Goal: Find contact information: Find contact information

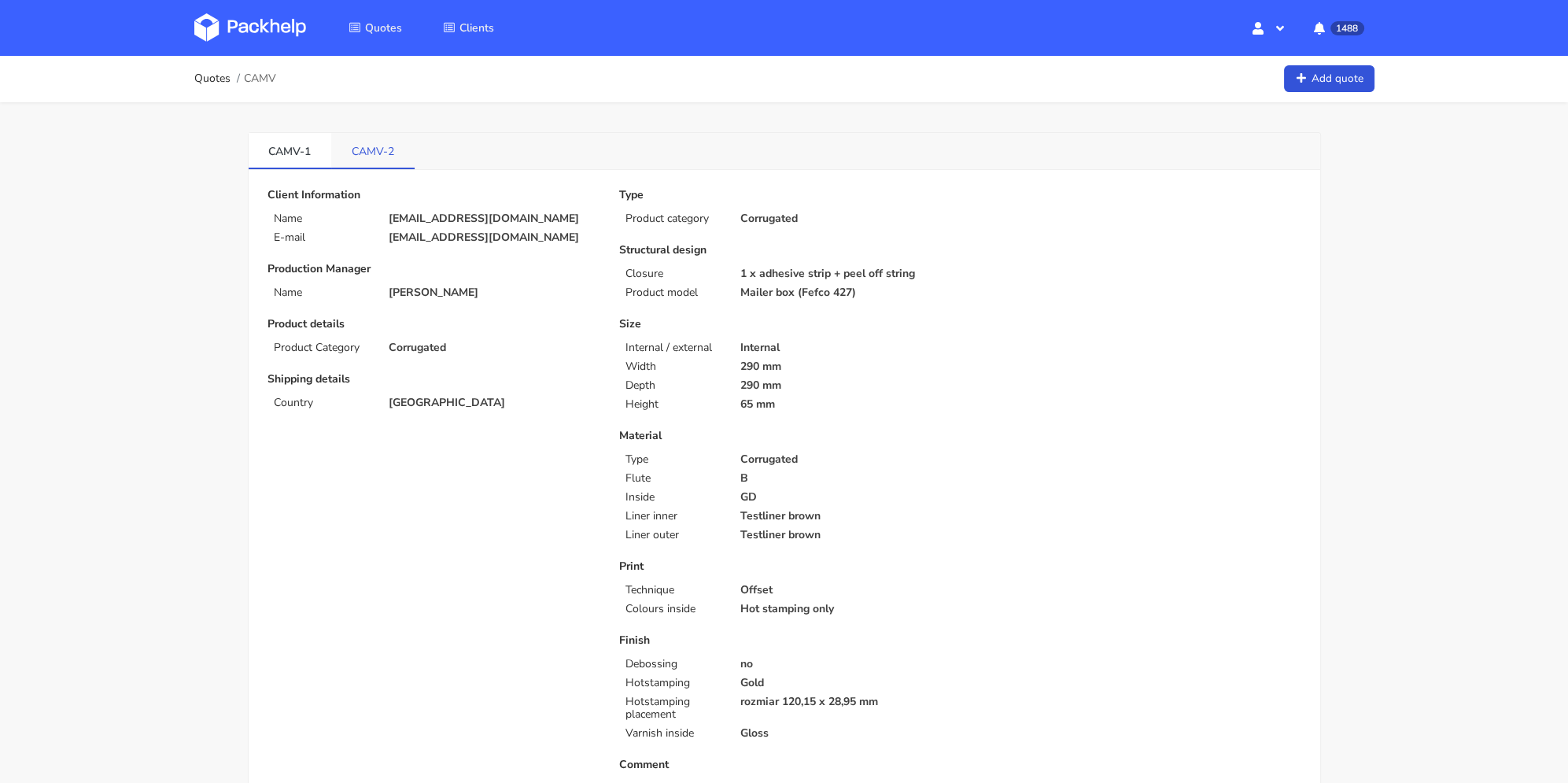
click at [371, 155] on link "CAMV-2" at bounding box center [373, 150] width 84 height 35
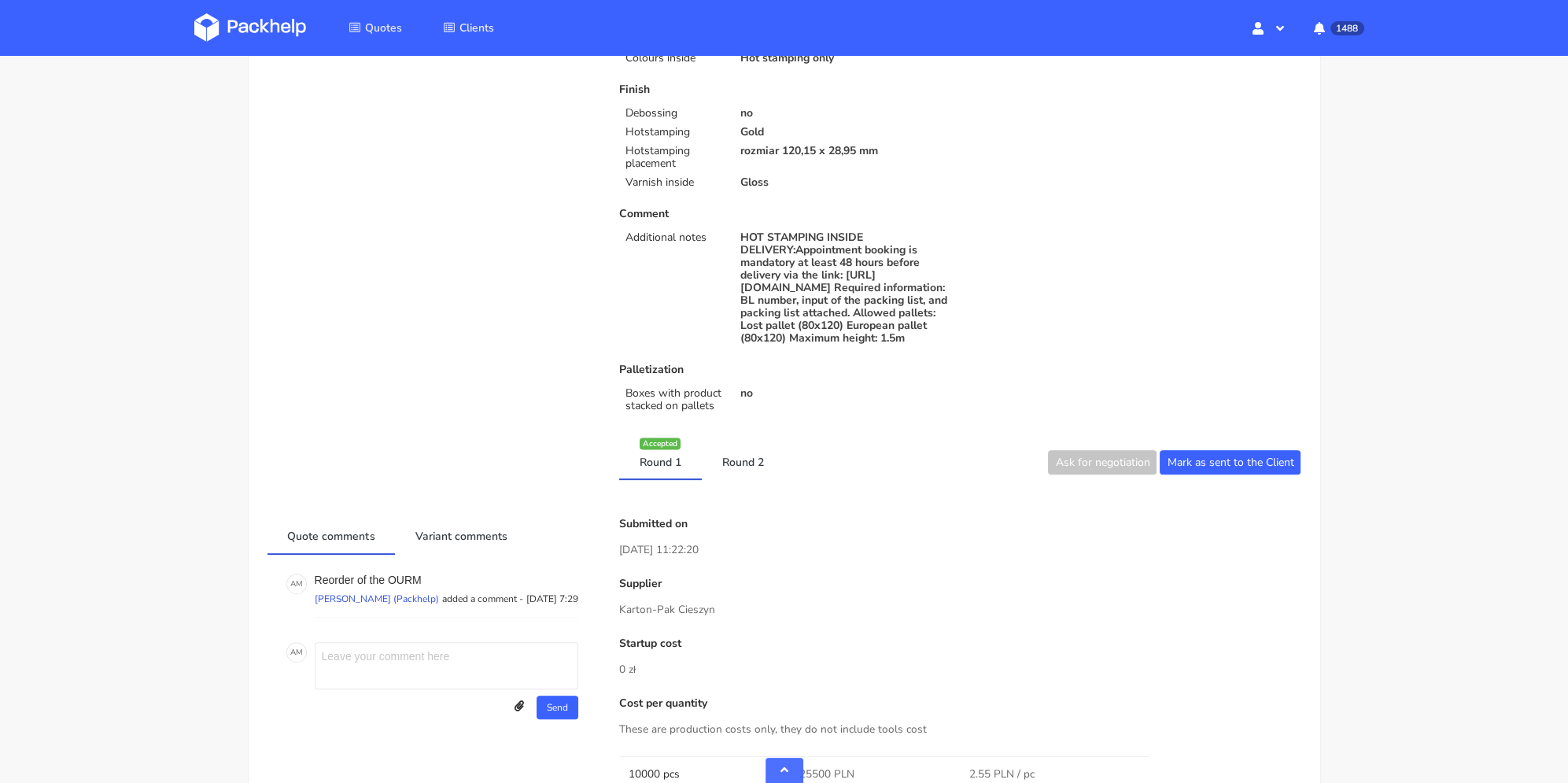
scroll to position [787, 0]
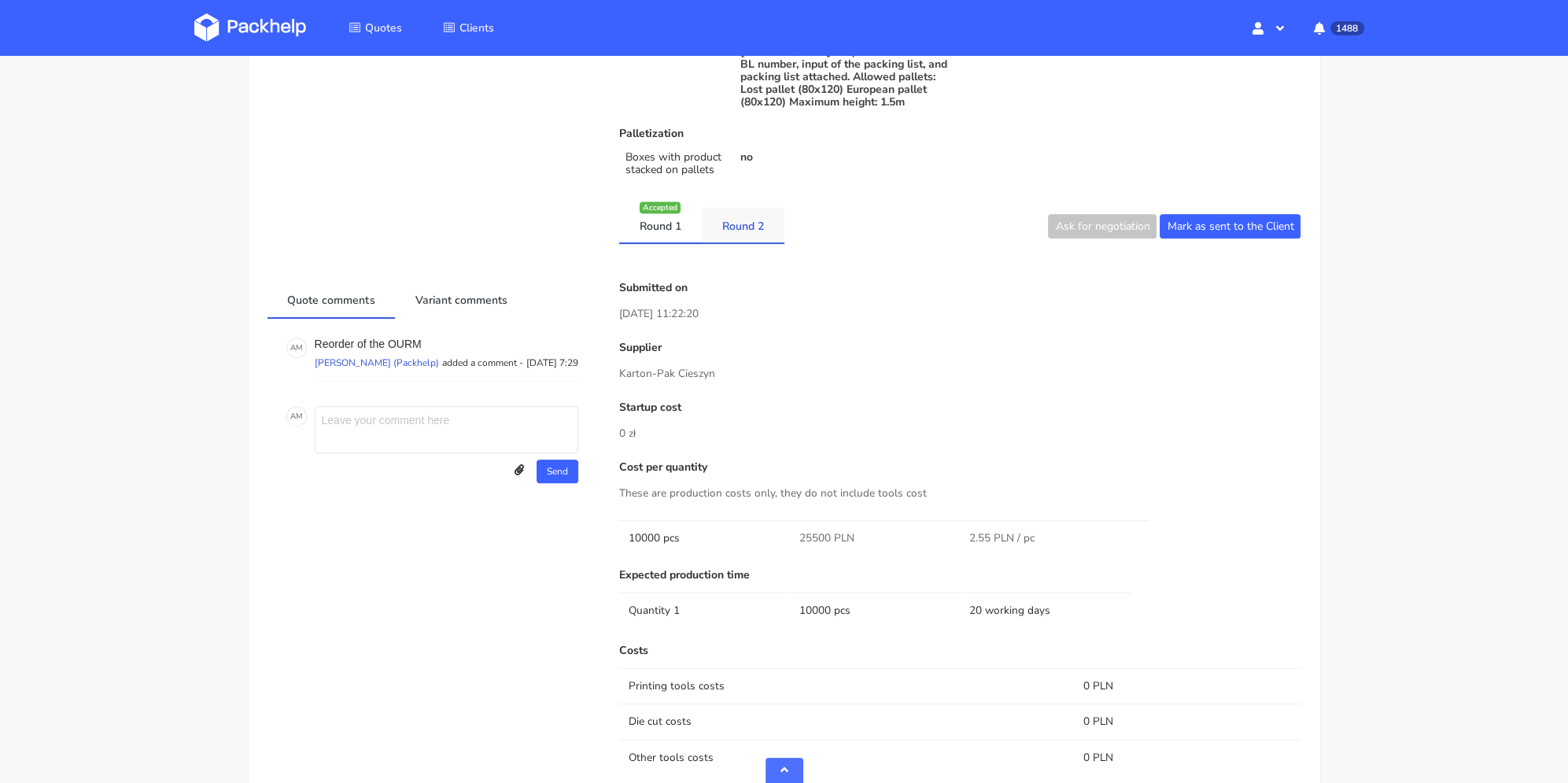
click at [729, 229] on link "Round 2" at bounding box center [742, 225] width 83 height 35
click at [668, 238] on link "Round 1" at bounding box center [660, 225] width 83 height 35
click at [733, 236] on link "Round 2" at bounding box center [742, 225] width 83 height 35
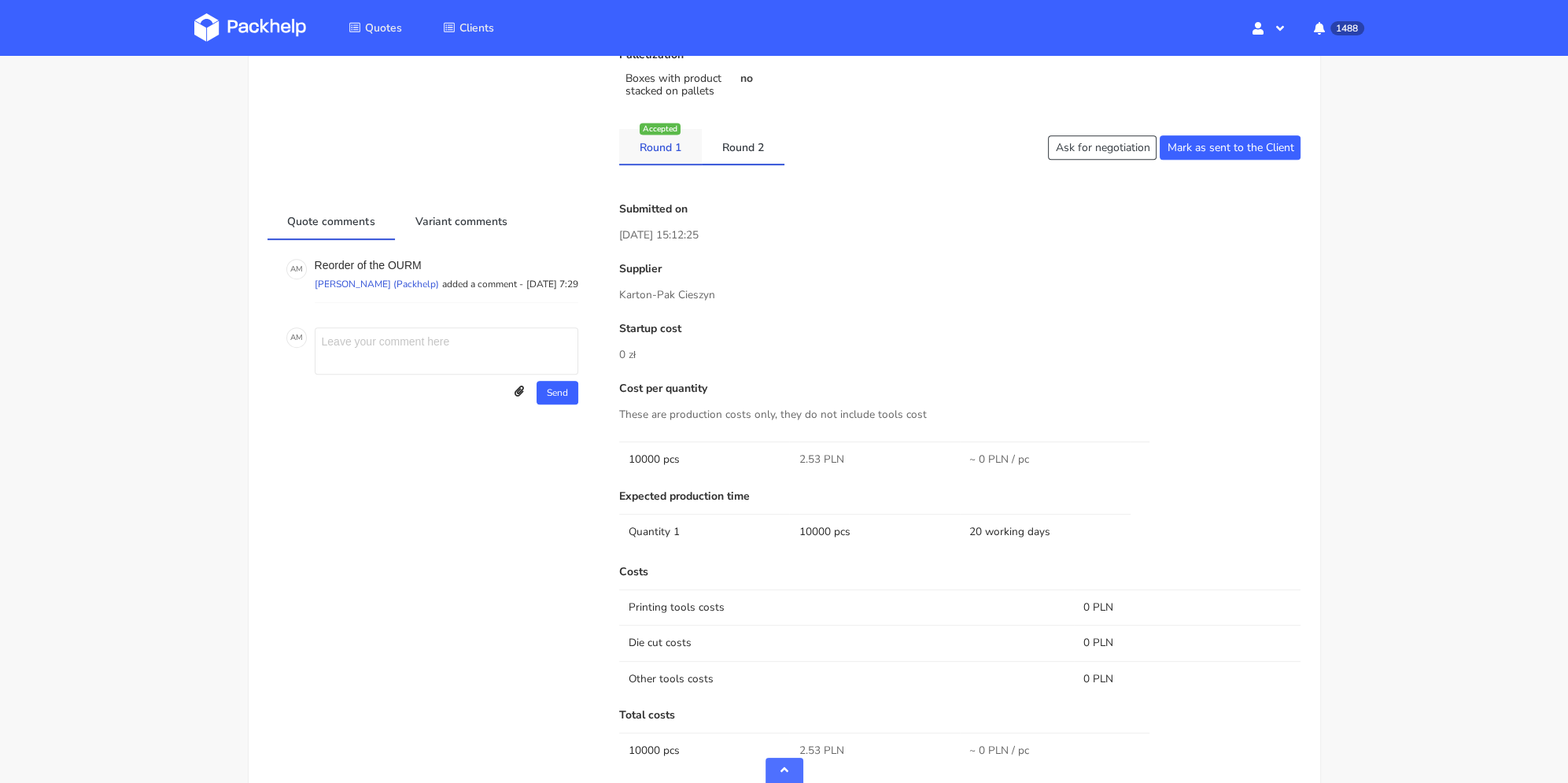
click at [679, 161] on link "Round 1" at bounding box center [660, 146] width 83 height 35
click at [729, 154] on link "Round 2" at bounding box center [742, 146] width 83 height 35
drag, startPoint x: 669, startPoint y: 152, endPoint x: 679, endPoint y: 148, distance: 10.8
click at [670, 150] on link "Round 1" at bounding box center [660, 146] width 83 height 35
click at [726, 148] on link "Round 2" at bounding box center [742, 146] width 83 height 35
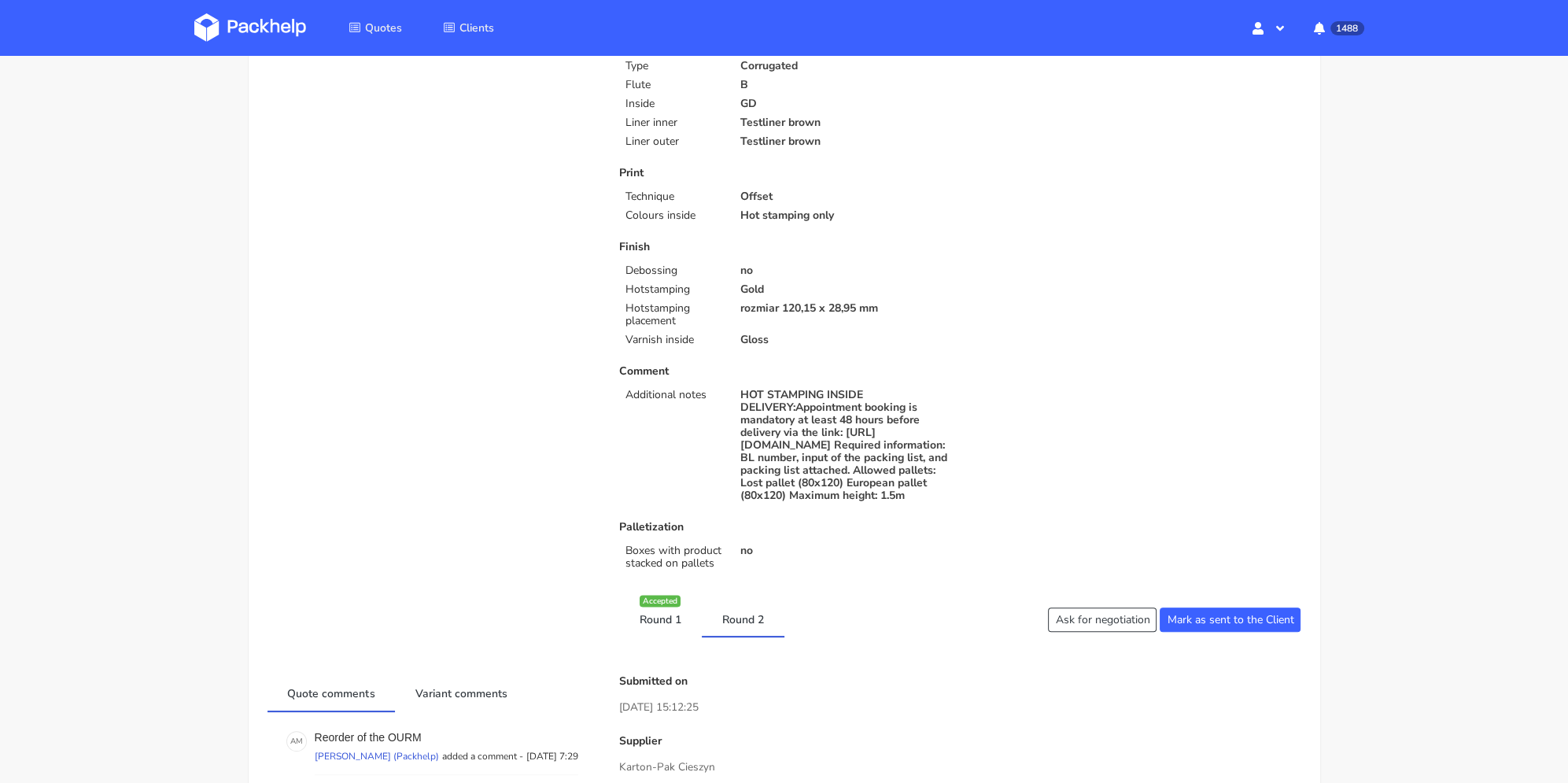
scroll to position [0, 0]
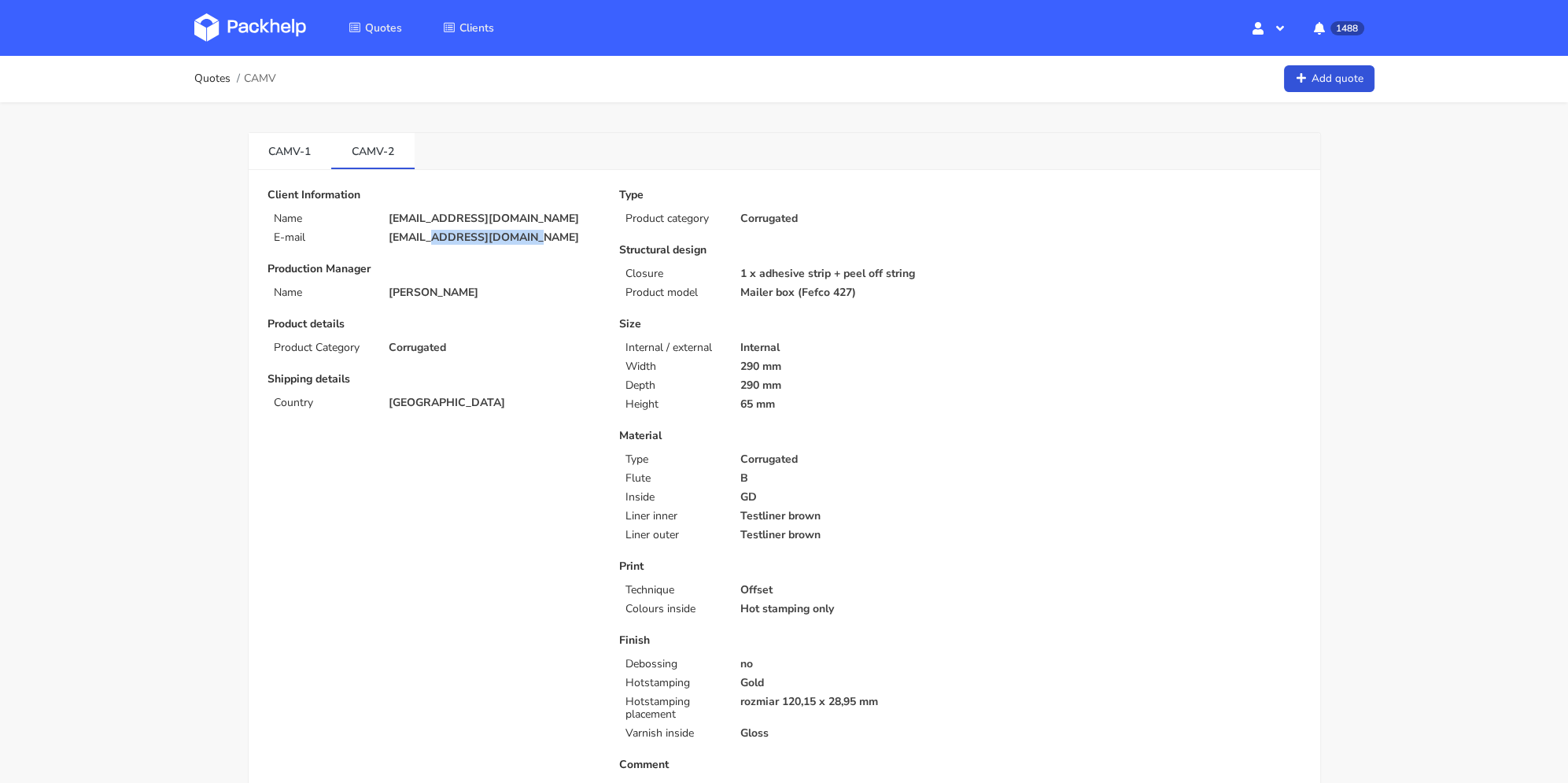
drag, startPoint x: 535, startPoint y: 238, endPoint x: 432, endPoint y: 244, distance: 103.2
click at [432, 244] on p "zeynep@atelierchoux.com" at bounding box center [492, 237] width 209 height 12
copy p "atelierchoux.com"
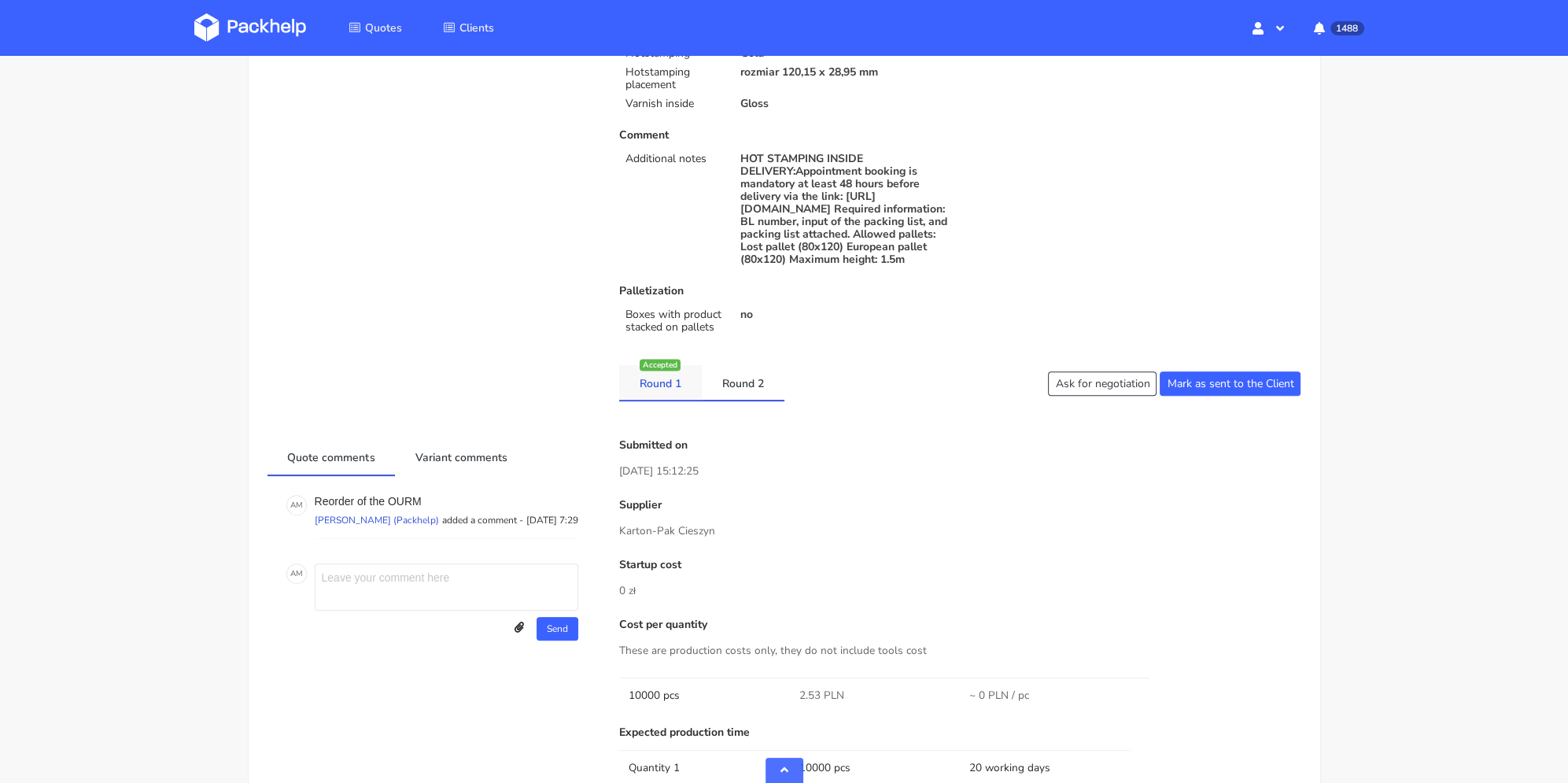
scroll to position [708, 0]
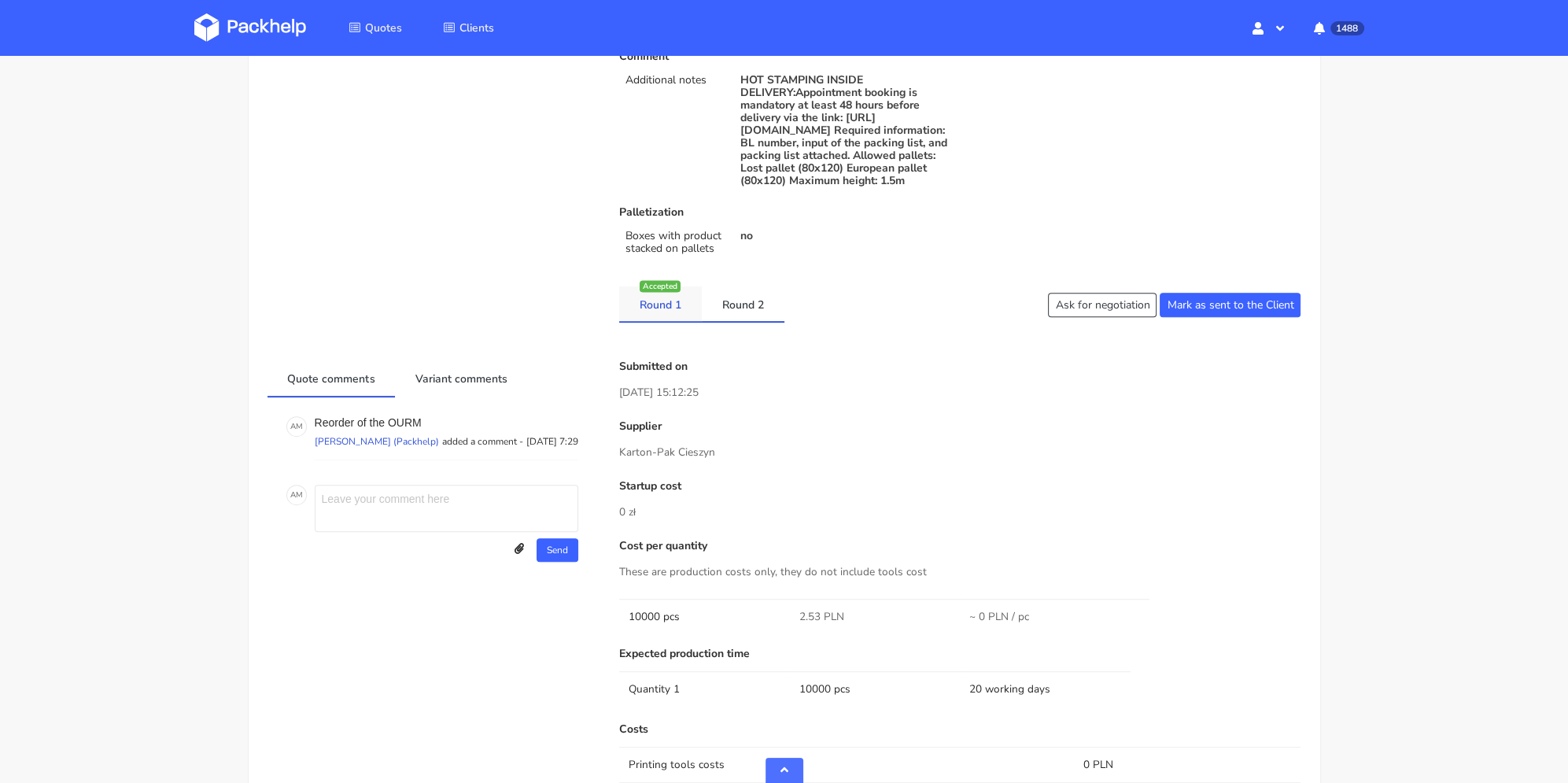
click at [668, 321] on link "Round 1" at bounding box center [660, 303] width 83 height 35
click at [732, 321] on link "Round 2" at bounding box center [742, 303] width 83 height 35
click at [678, 321] on link "Round 1" at bounding box center [660, 303] width 83 height 35
